Goal: Task Accomplishment & Management: Manage account settings

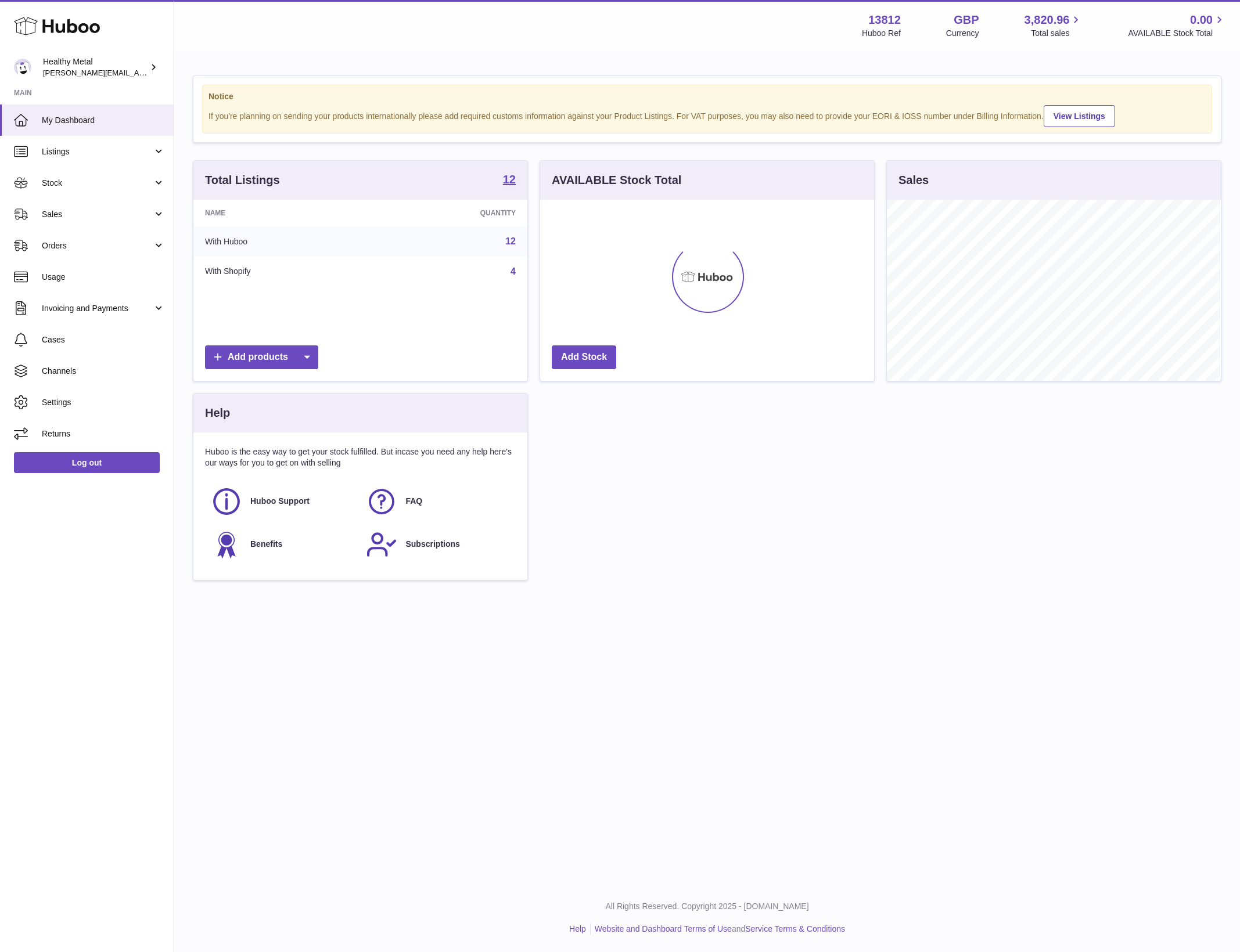
scroll to position [181, 333]
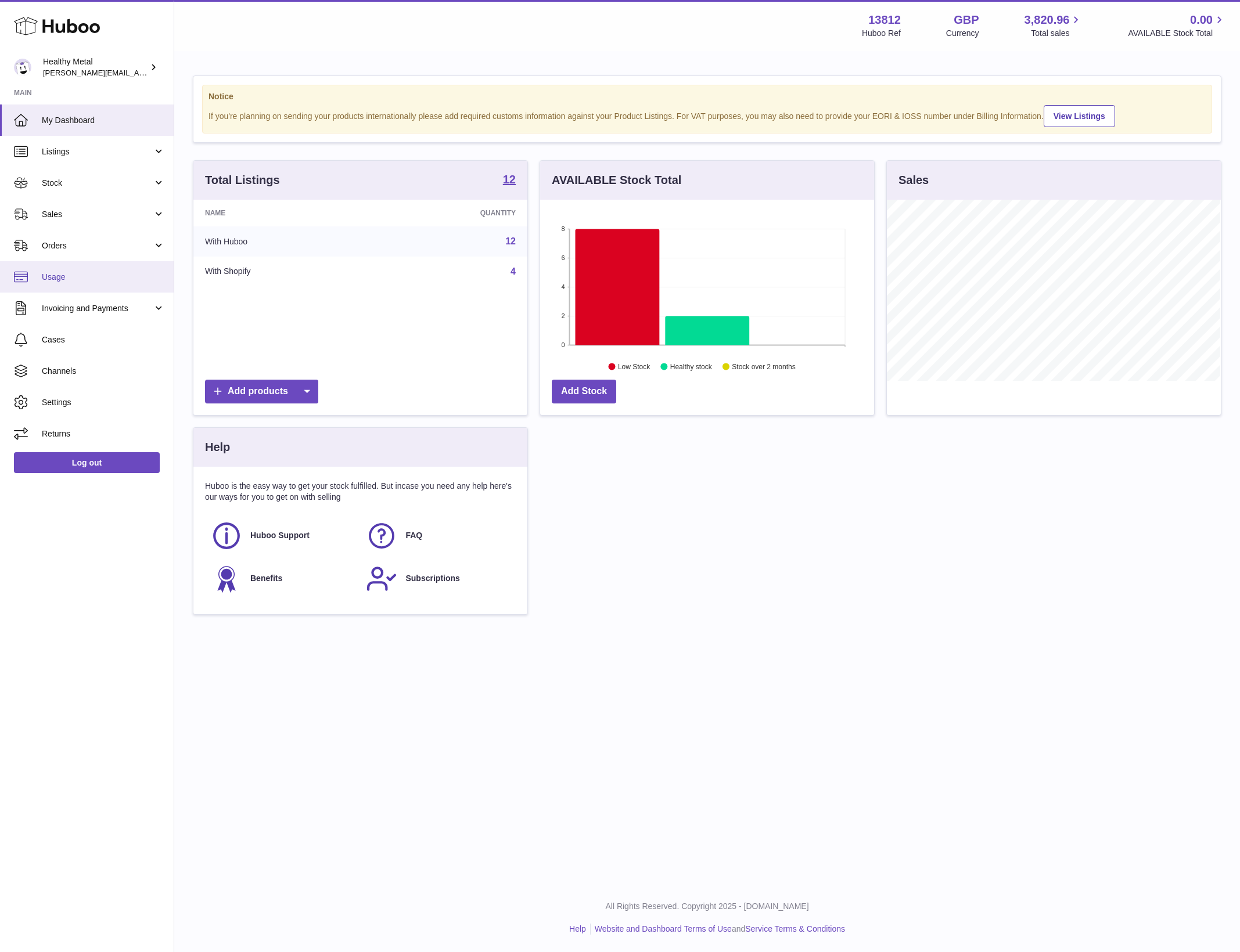
click at [97, 269] on link "Usage" at bounding box center [86, 276] width 174 height 31
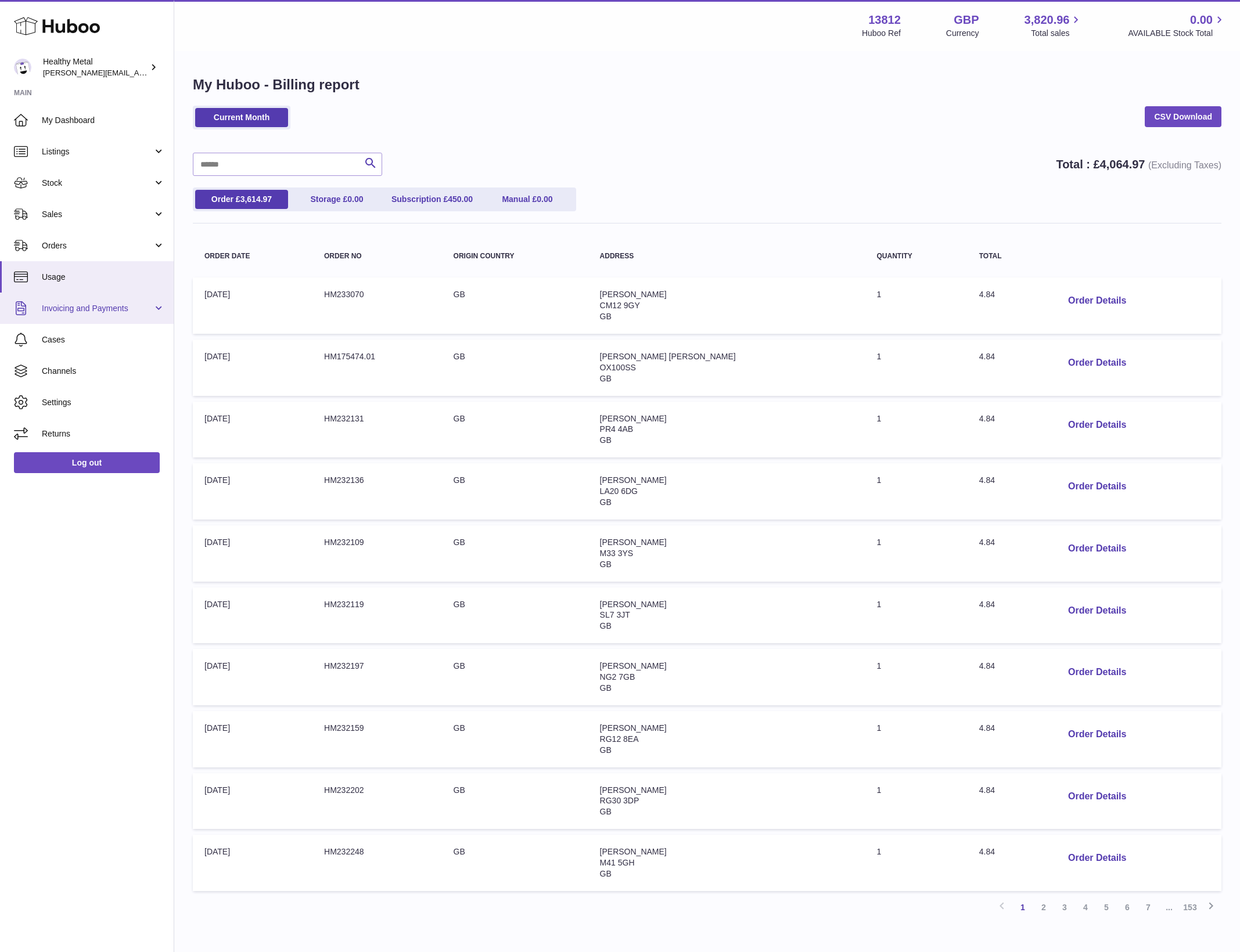
click at [106, 310] on span "Invoicing and Payments" at bounding box center [97, 308] width 111 height 11
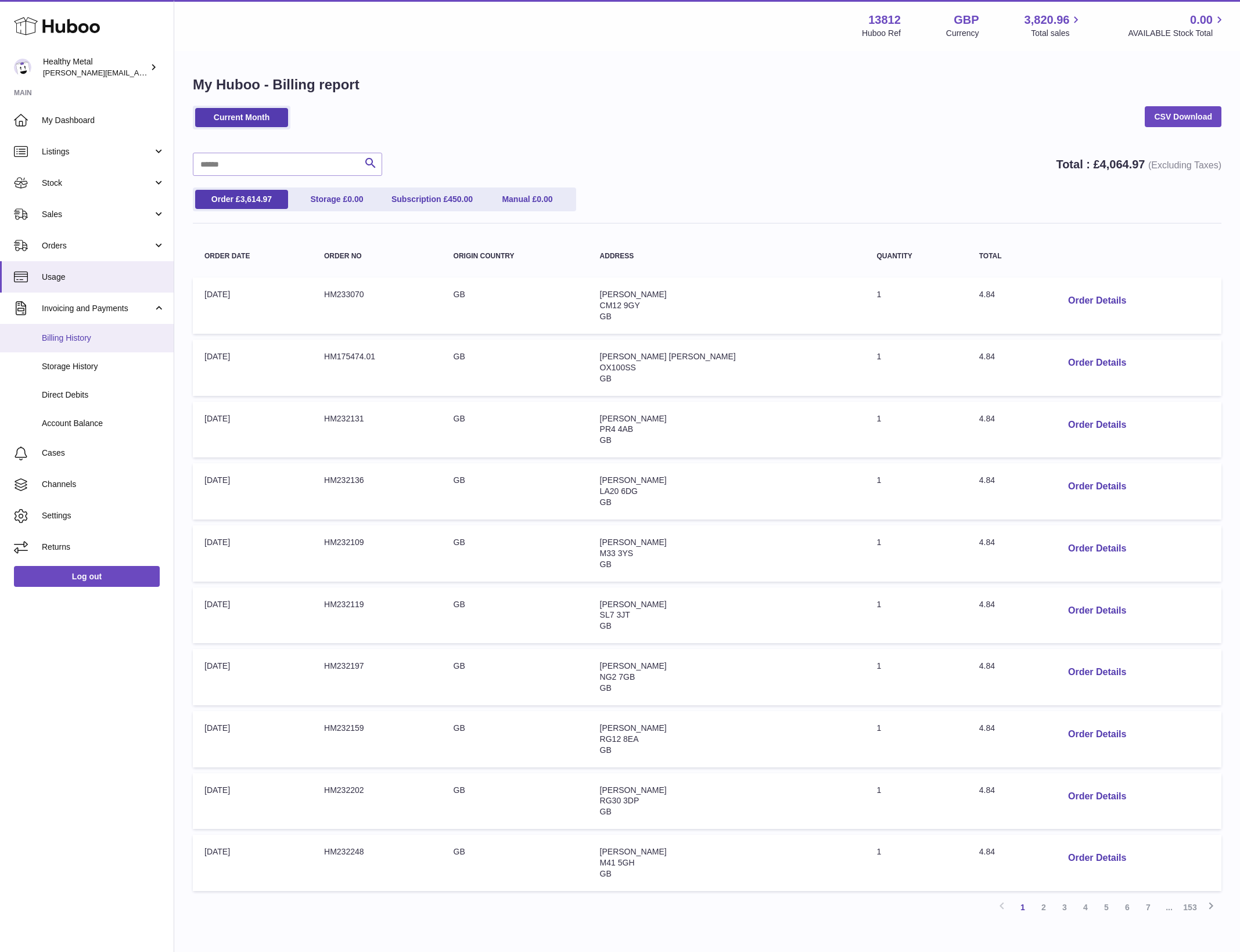
click at [74, 340] on span "Billing History" at bounding box center [103, 338] width 123 height 11
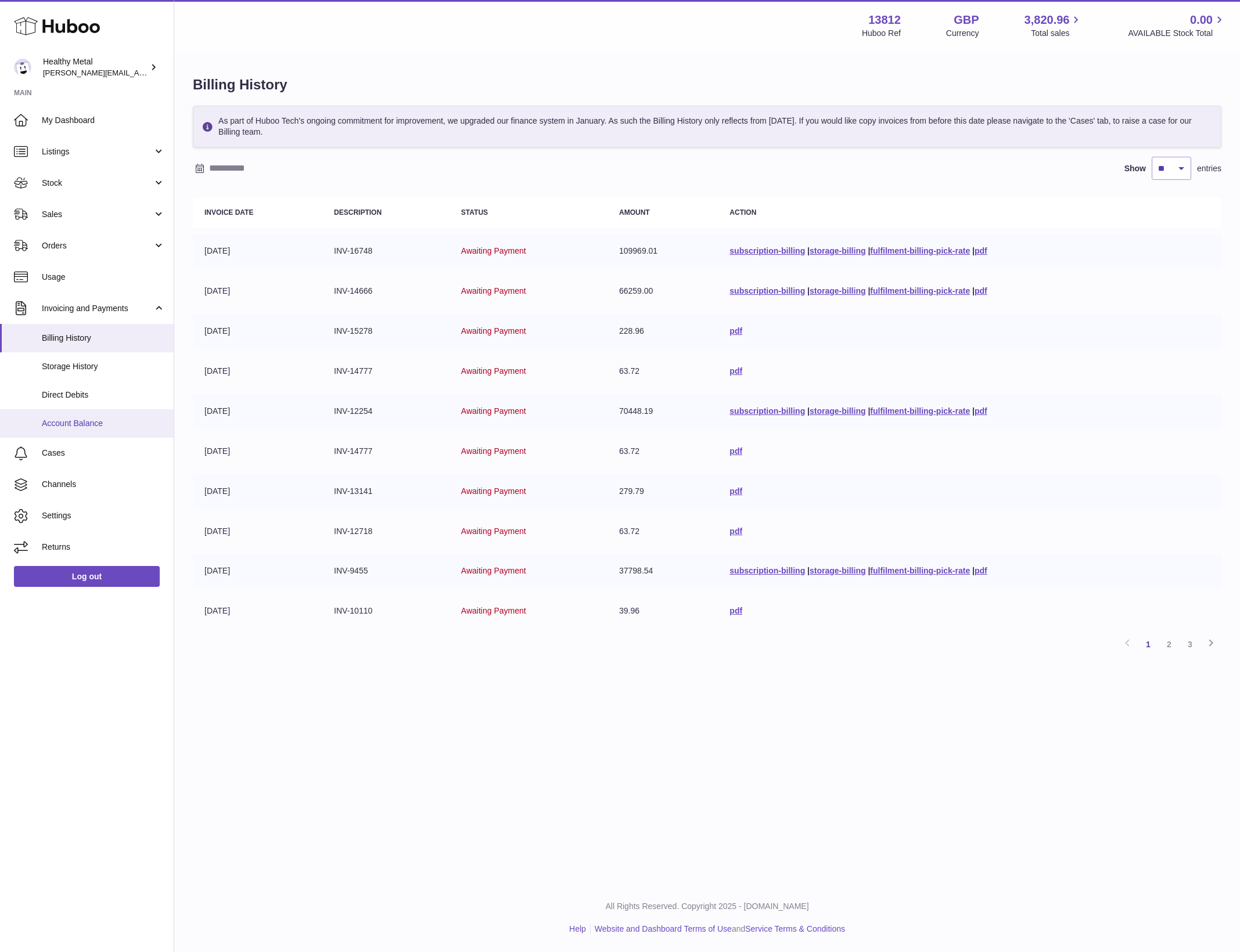
click at [76, 429] on link "Account Balance" at bounding box center [86, 423] width 174 height 29
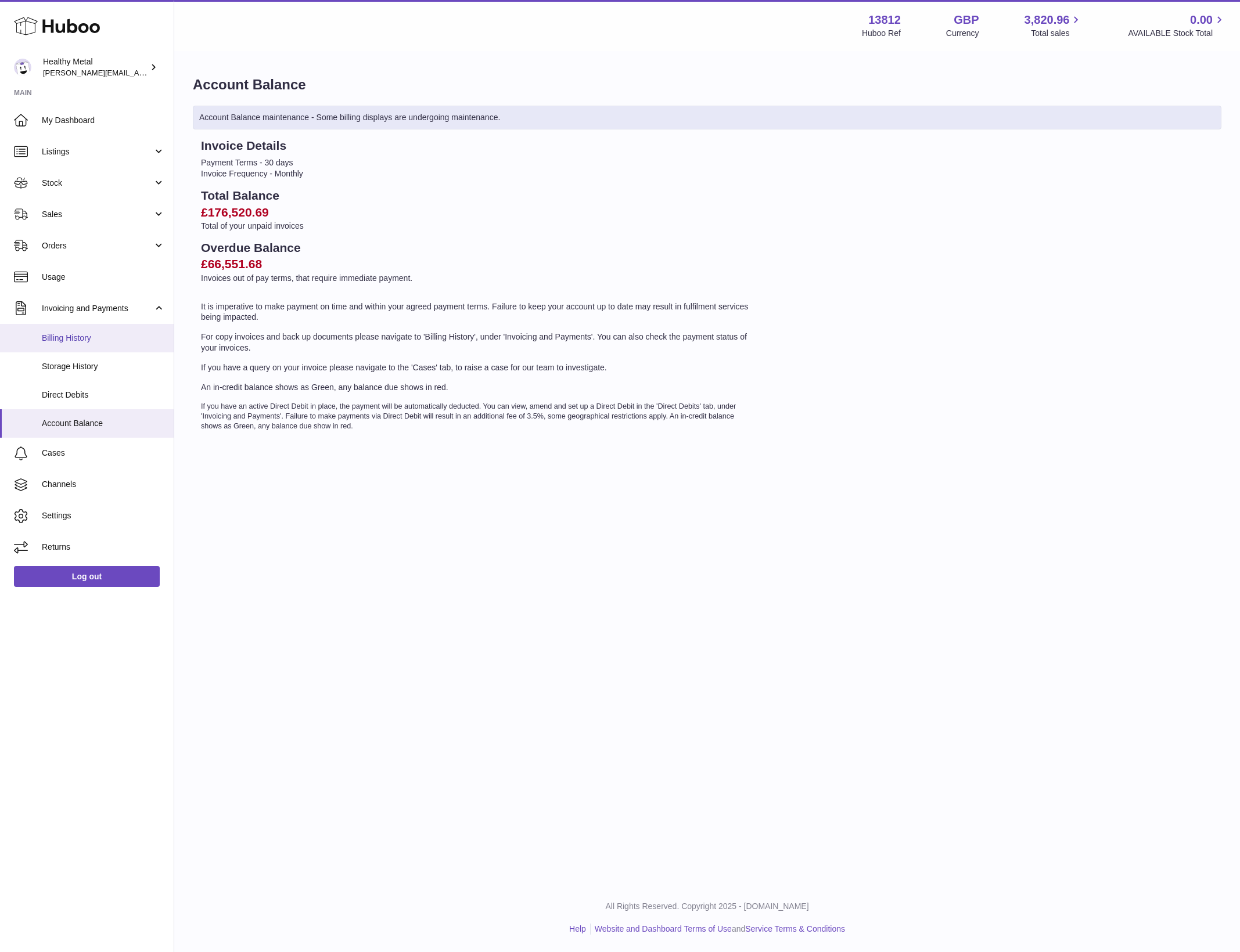
click at [90, 338] on span "Billing History" at bounding box center [103, 338] width 123 height 11
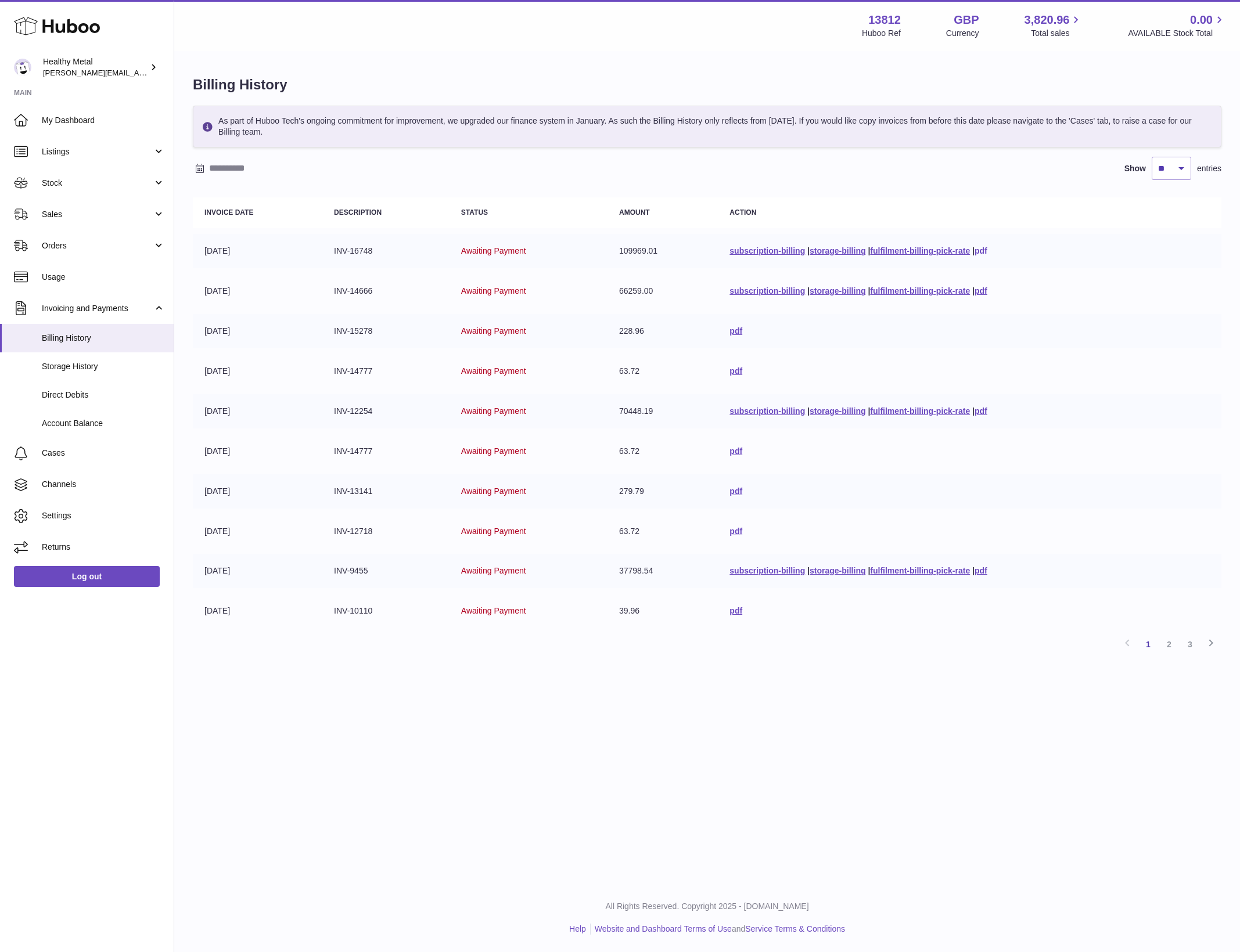
click at [982, 252] on link "pdf" at bounding box center [981, 250] width 12 height 9
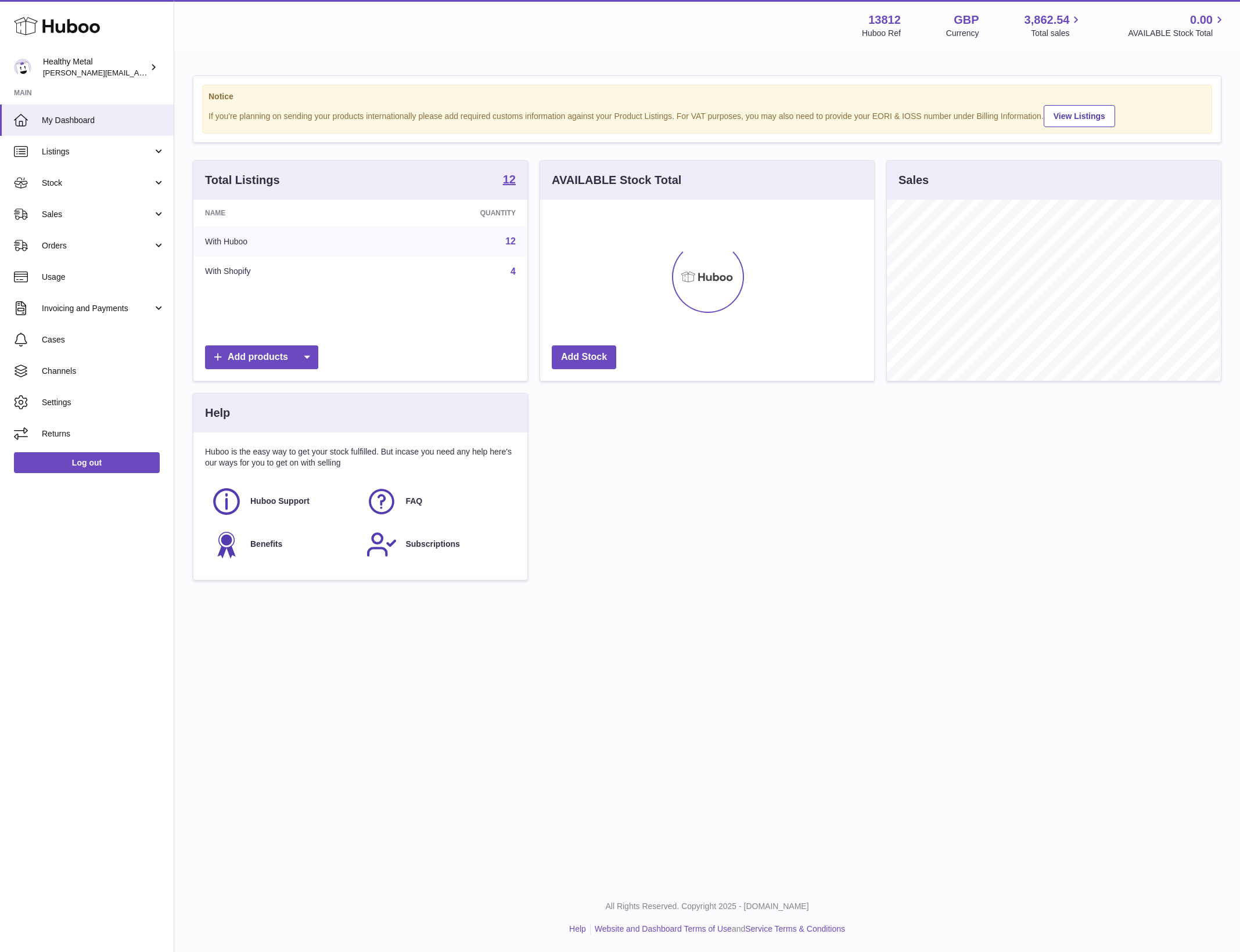
scroll to position [181, 333]
click at [121, 187] on span "Stock" at bounding box center [97, 183] width 111 height 11
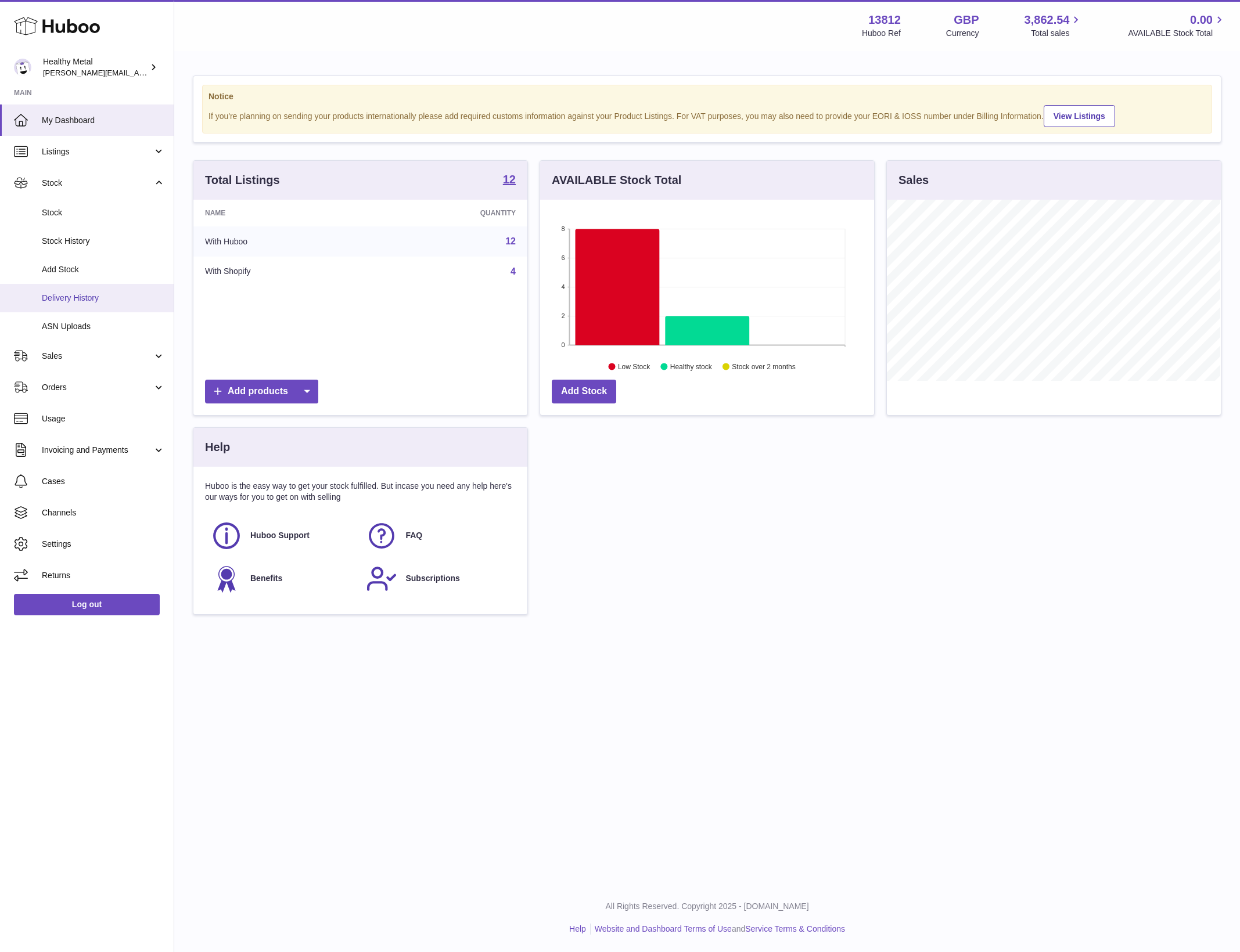
click at [76, 296] on span "Delivery History" at bounding box center [103, 298] width 123 height 11
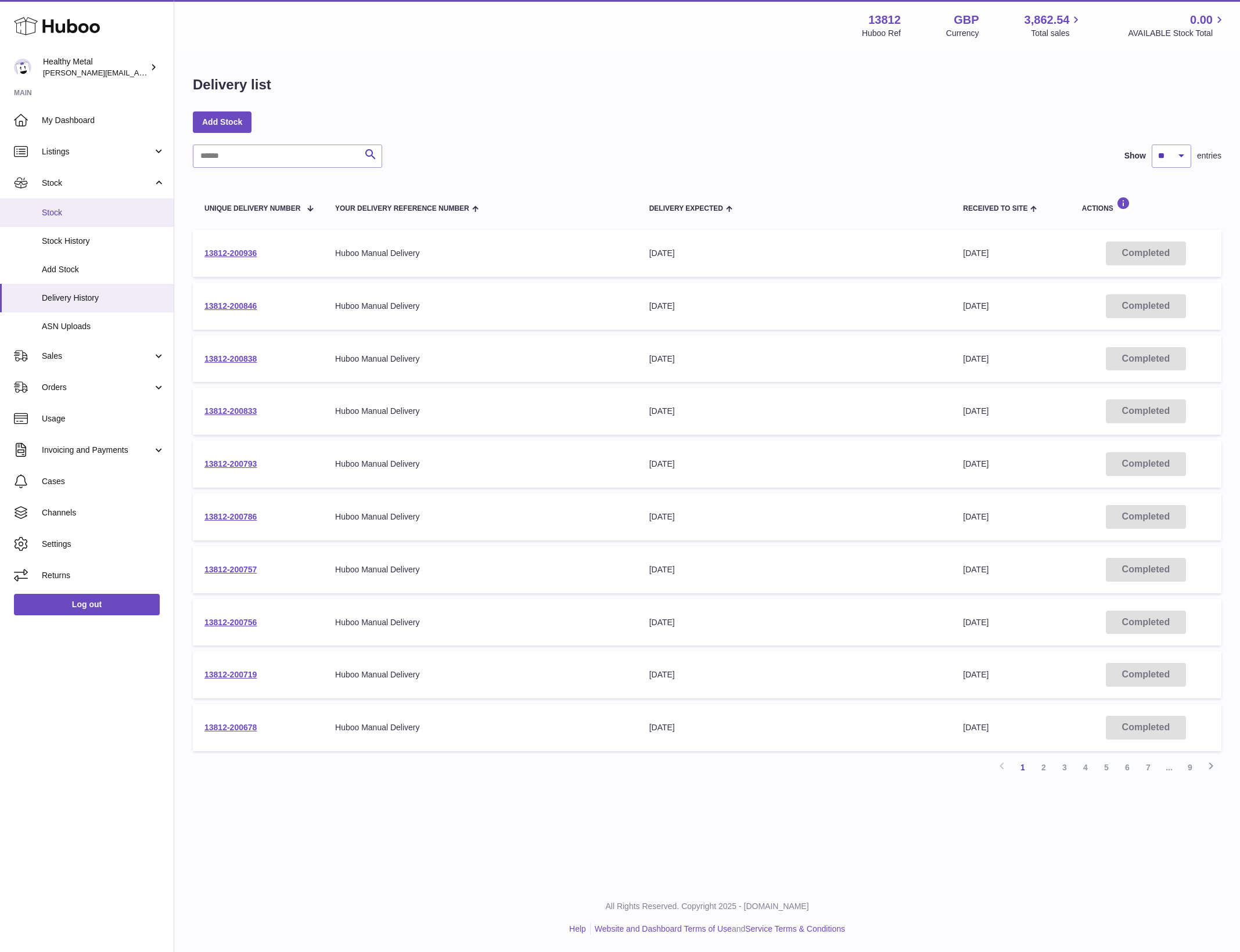
click at [78, 205] on link "Stock" at bounding box center [86, 213] width 174 height 29
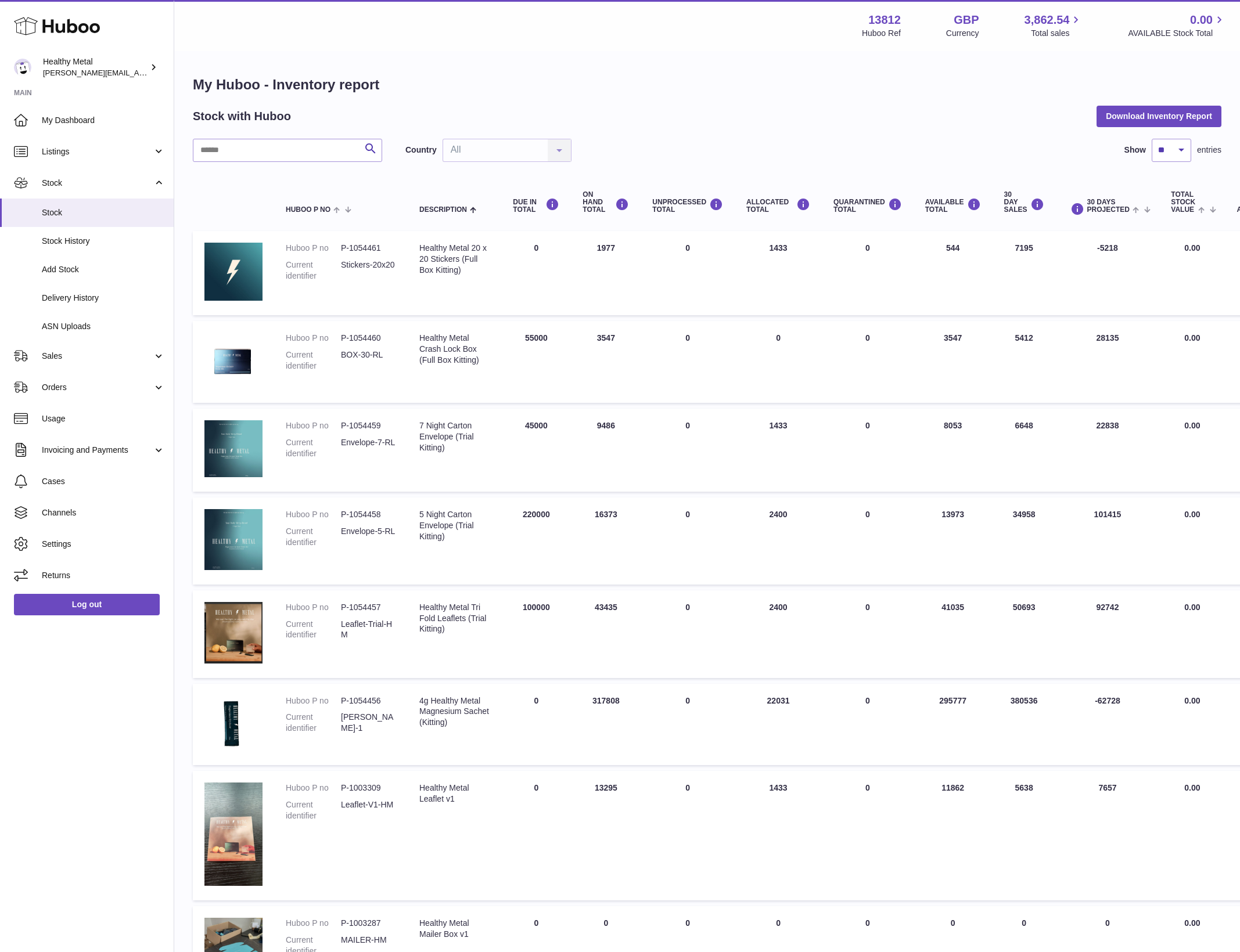
scroll to position [15, 0]
